Goal: Transaction & Acquisition: Purchase product/service

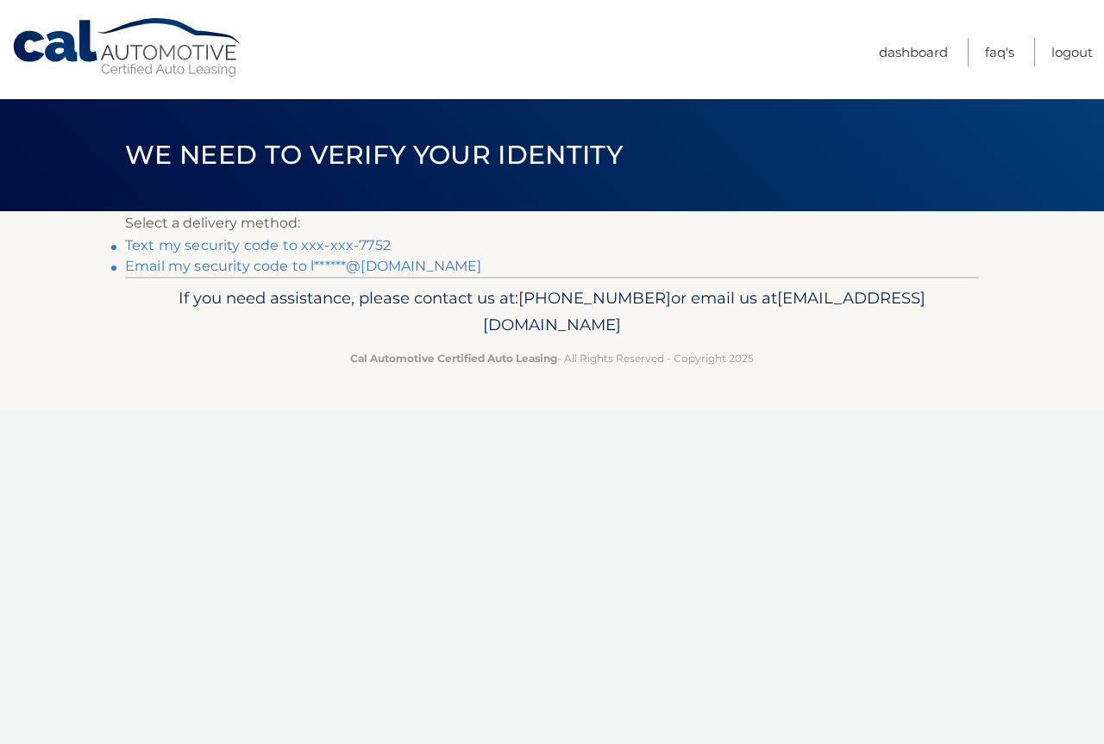
click at [220, 247] on link "Text my security code to xxx-xxx-7752" at bounding box center [258, 245] width 266 height 16
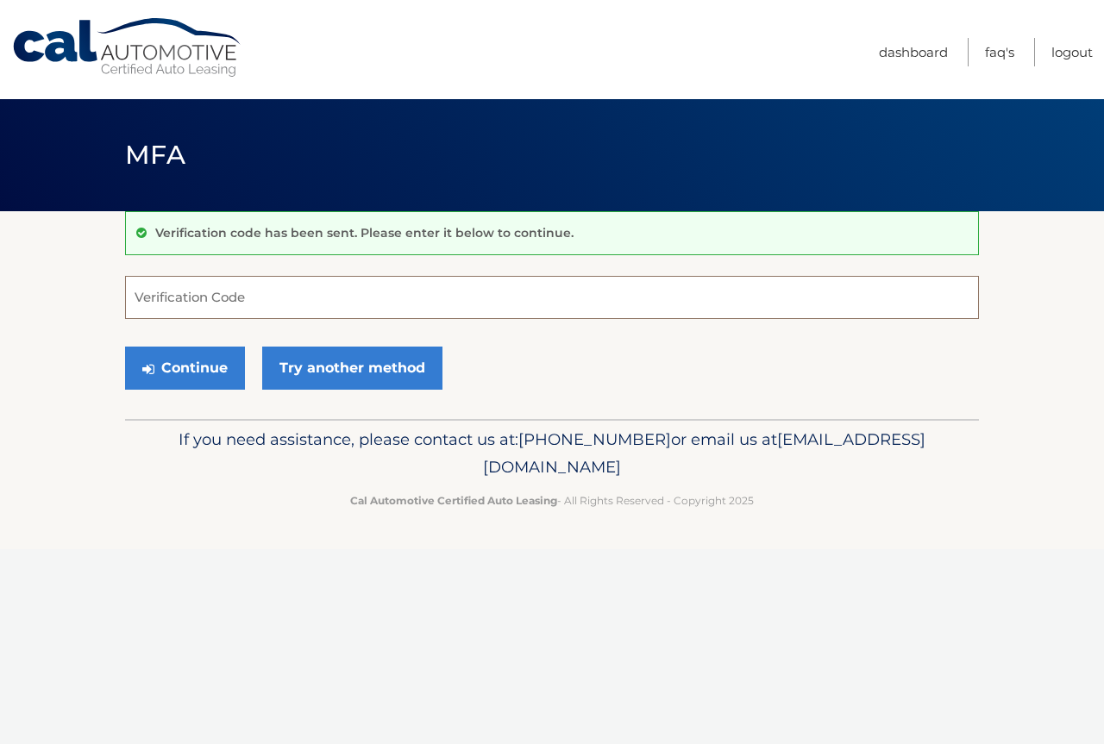
click at [210, 298] on input "Verification Code" at bounding box center [552, 297] width 854 height 43
type input "892589"
click at [195, 373] on button "Continue" at bounding box center [185, 368] width 120 height 43
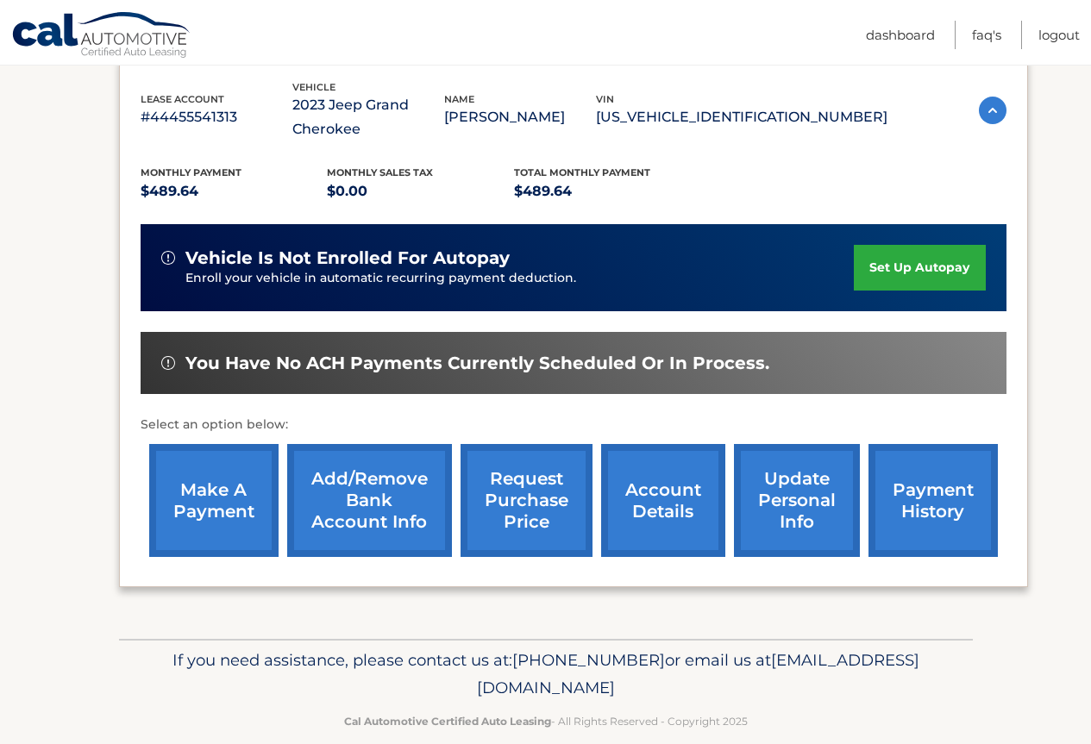
scroll to position [318, 0]
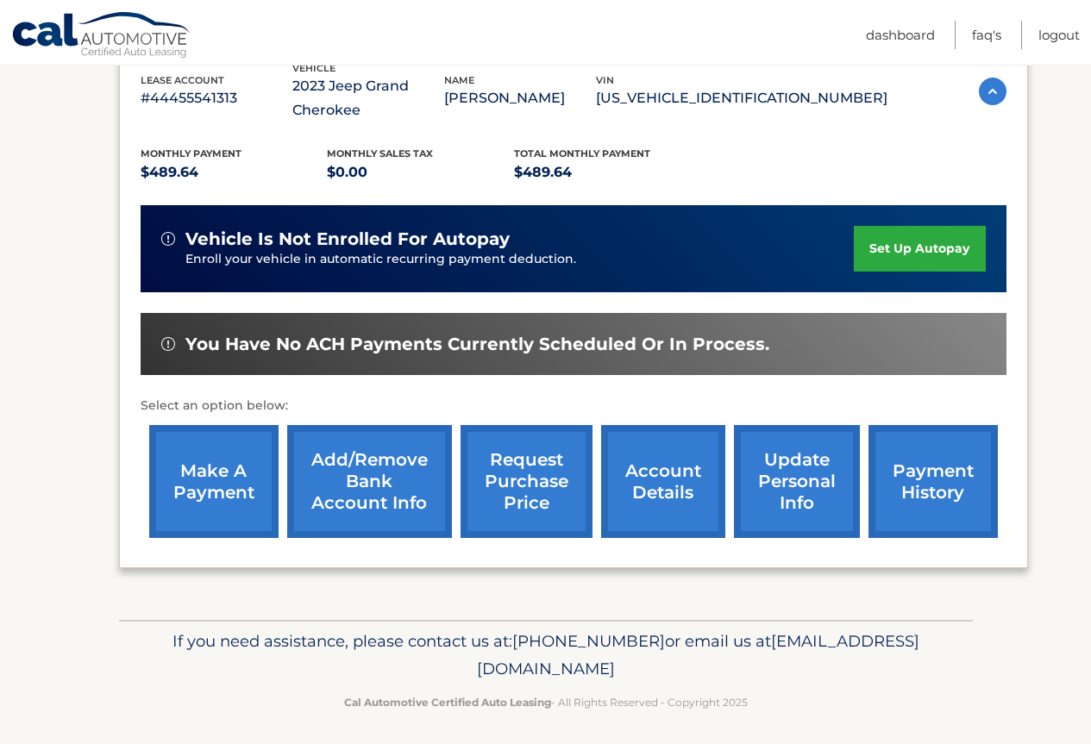
click at [205, 488] on link "make a payment" at bounding box center [213, 481] width 129 height 113
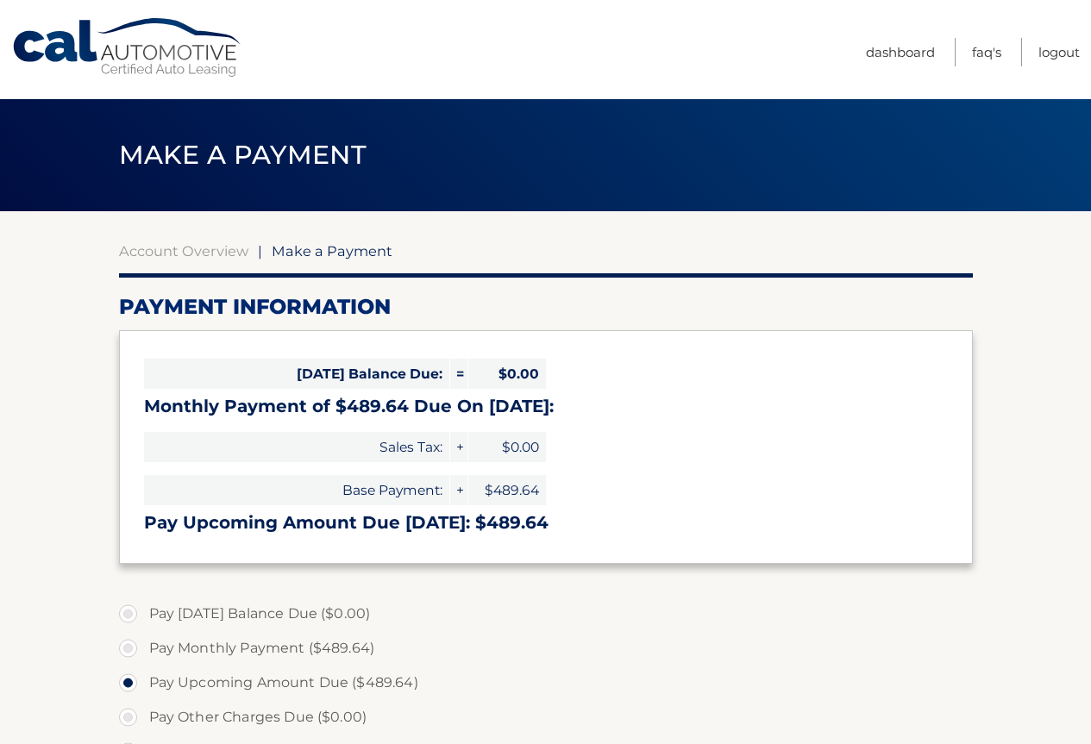
select select "ZTc4MjI2ZjAtOGQ5OS00MTM3LWFiZGMtNjZlOTViNjBiZWNi"
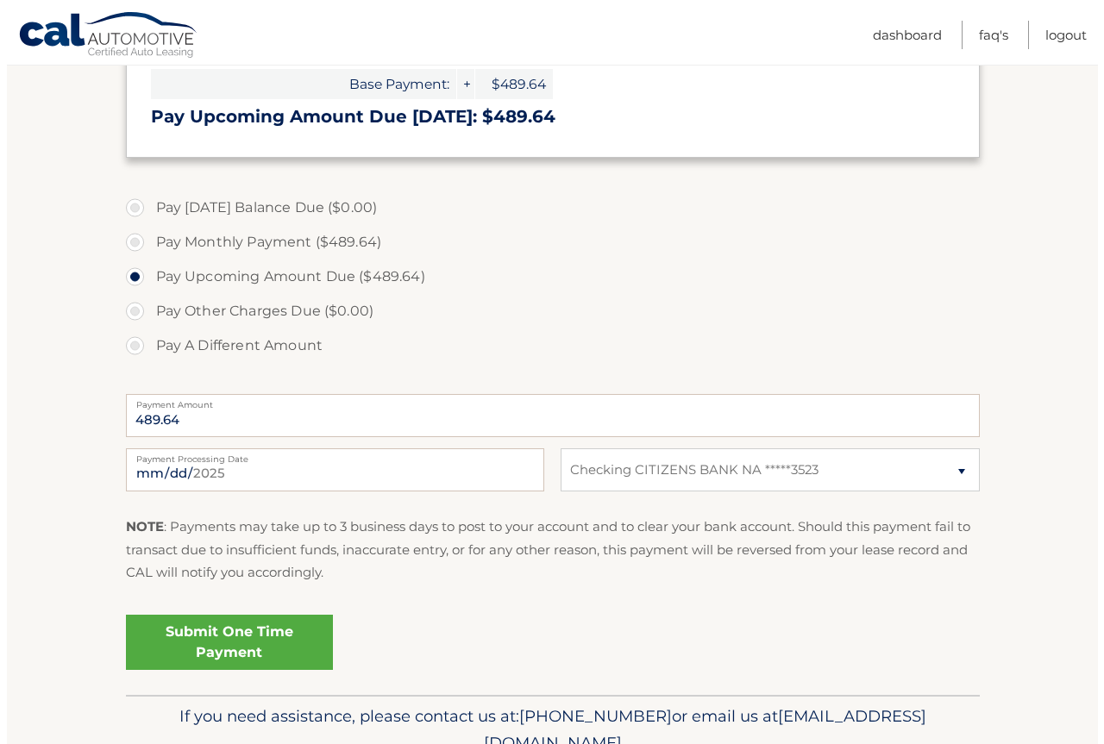
scroll to position [448, 0]
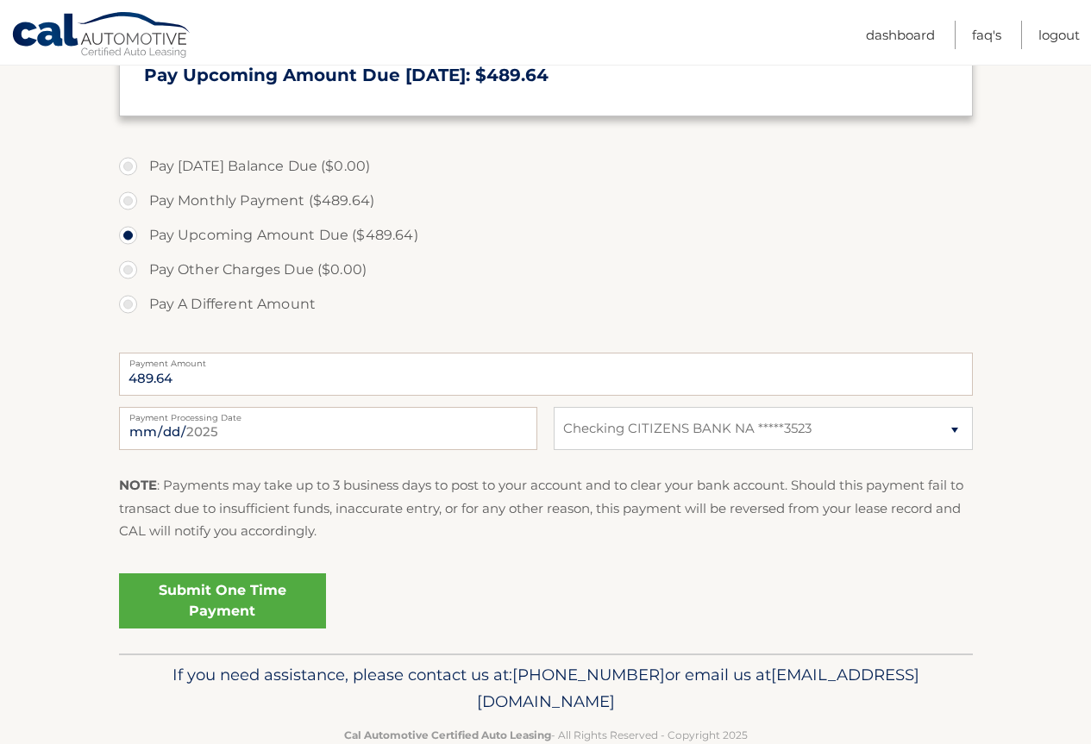
click at [223, 595] on link "Submit One Time Payment" at bounding box center [222, 600] width 207 height 55
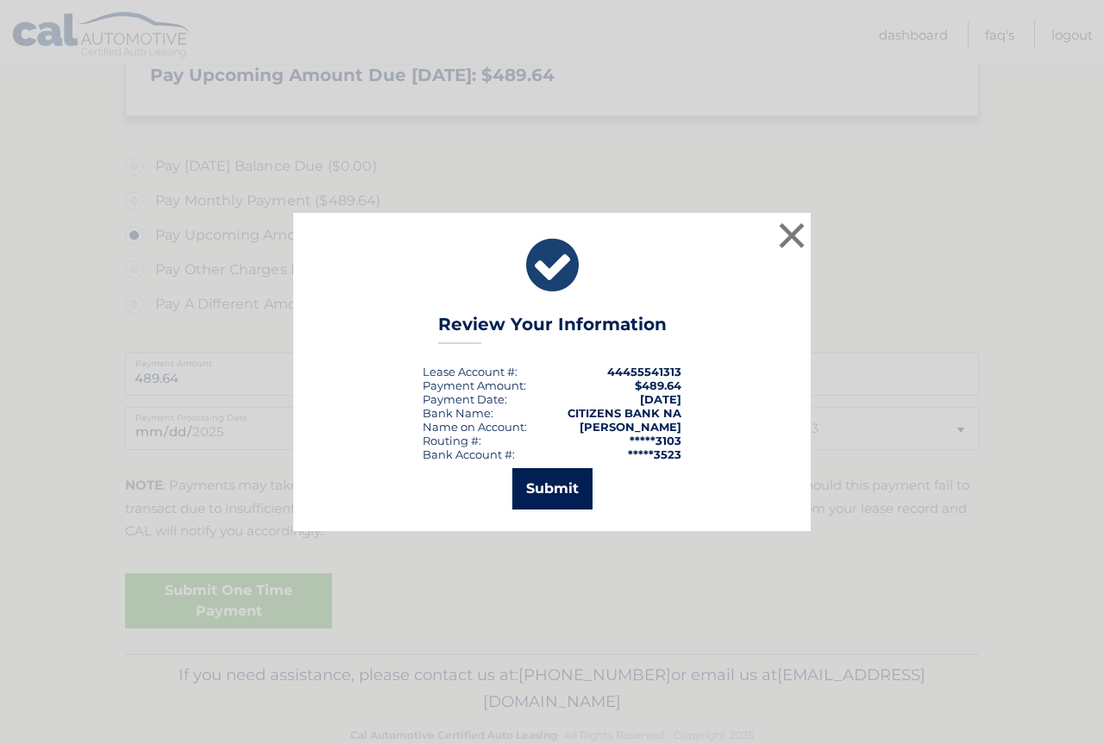
click at [550, 490] on button "Submit" at bounding box center [552, 488] width 80 height 41
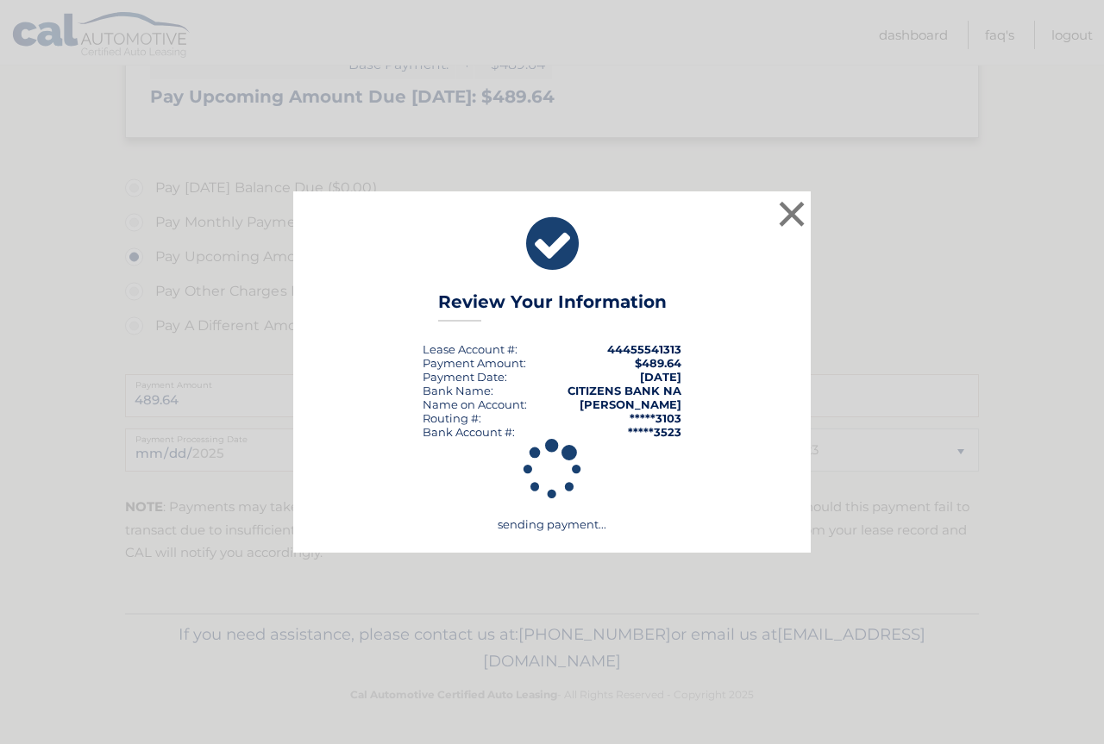
scroll to position [426, 0]
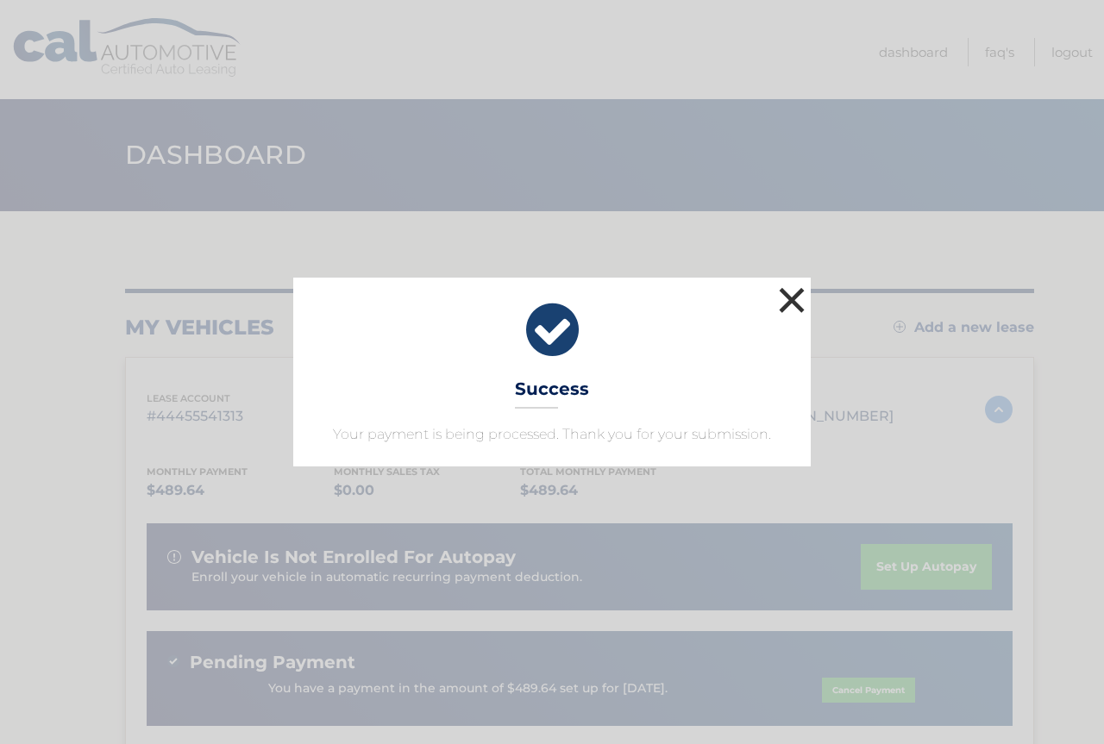
click at [792, 298] on button "×" at bounding box center [791, 300] width 34 height 34
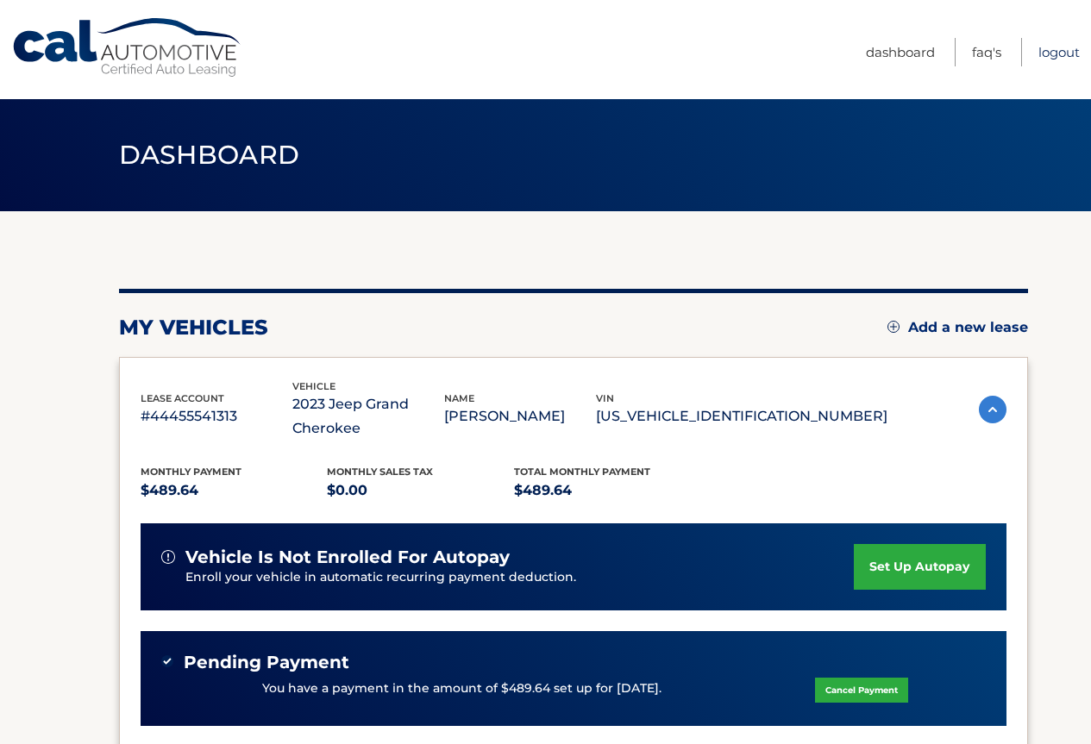
click at [1055, 53] on link "Logout" at bounding box center [1058, 52] width 41 height 28
